Goal: Task Accomplishment & Management: Use online tool/utility

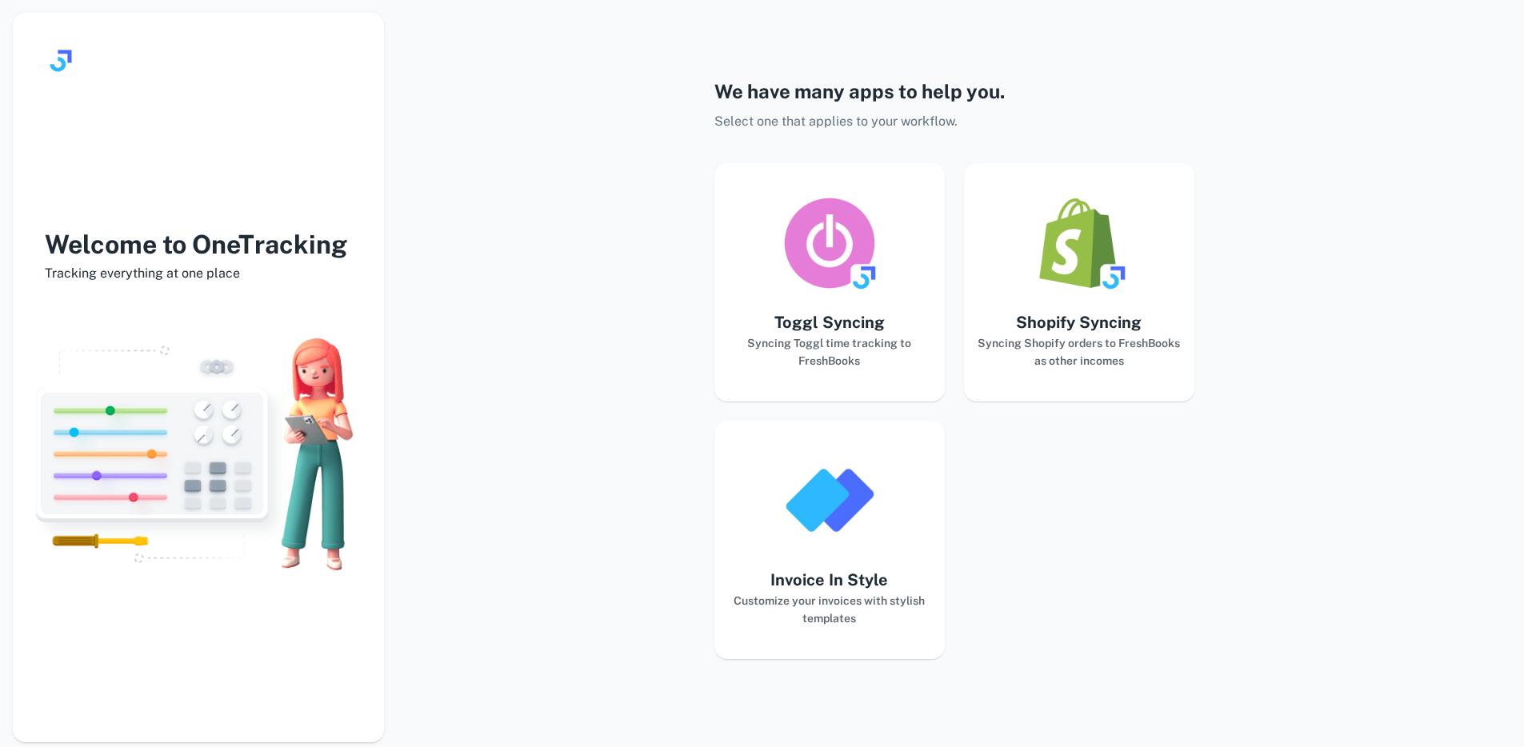
click at [807, 526] on img "button" at bounding box center [830, 501] width 96 height 96
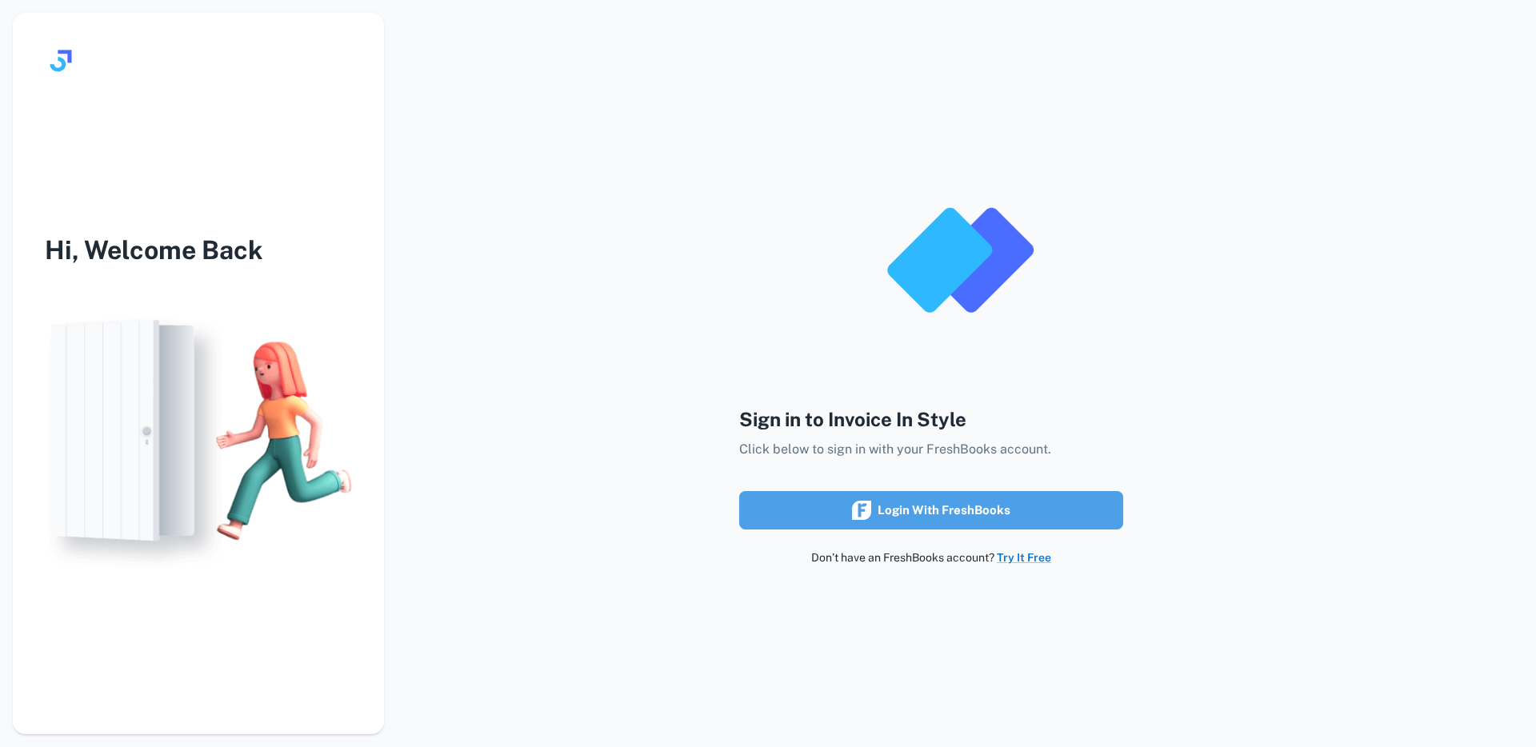
click at [915, 498] on button "Login with FreshBooks" at bounding box center [931, 510] width 384 height 38
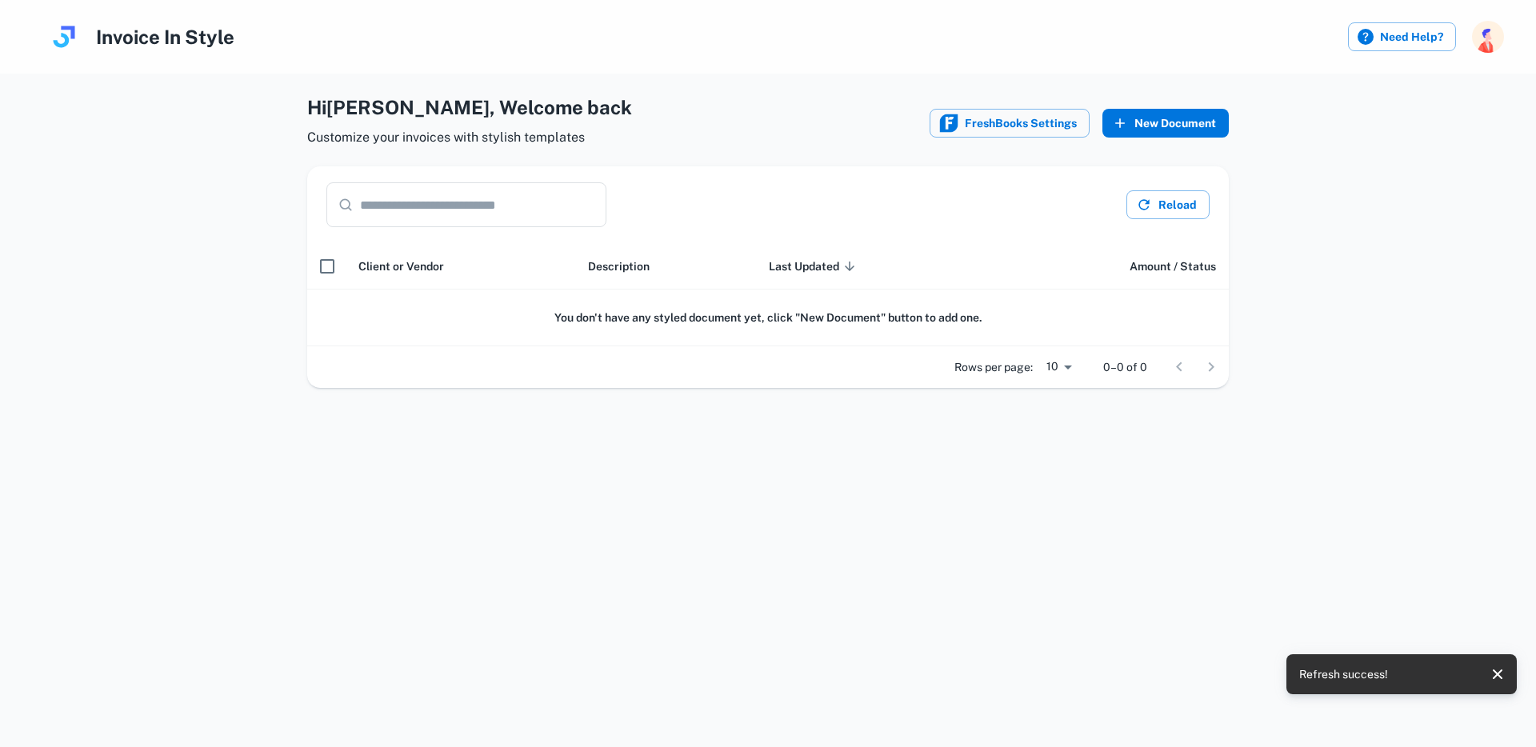
click at [1124, 126] on icon "button" at bounding box center [1120, 123] width 16 height 16
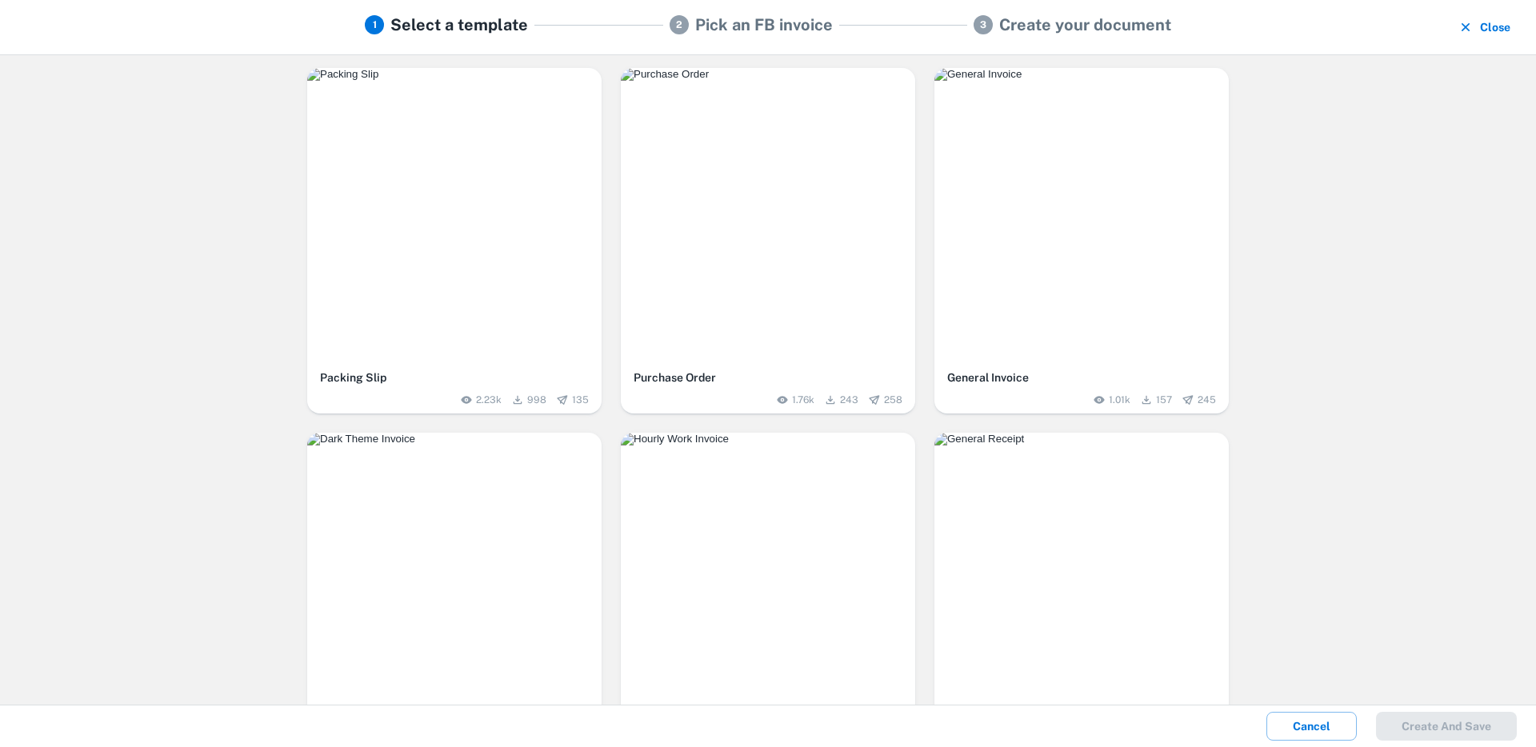
click at [771, 81] on img "button" at bounding box center [768, 74] width 294 height 13
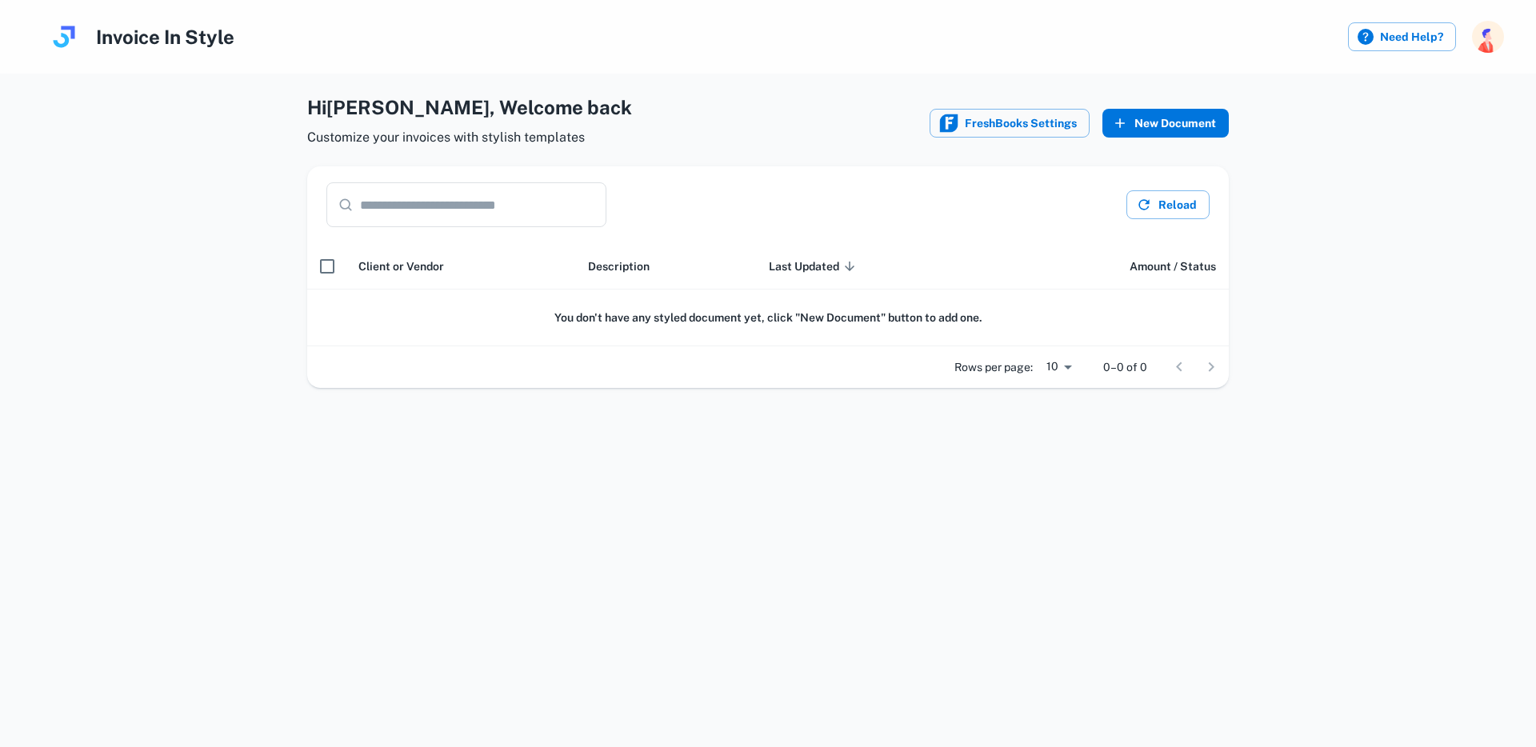
click at [1169, 117] on button "New Document" at bounding box center [1166, 123] width 126 height 29
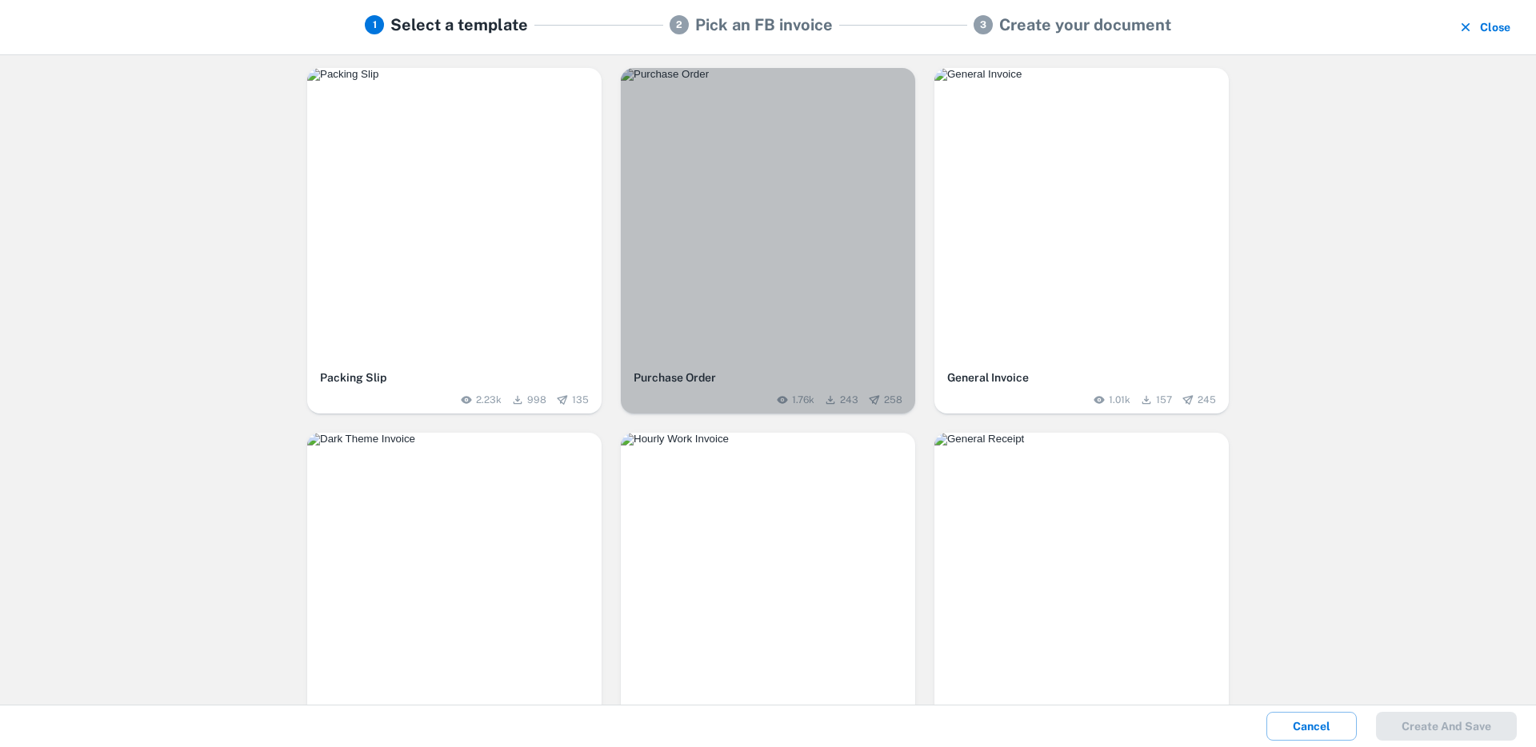
click at [739, 81] on img "button" at bounding box center [768, 74] width 294 height 13
